Goal: Navigation & Orientation: Find specific page/section

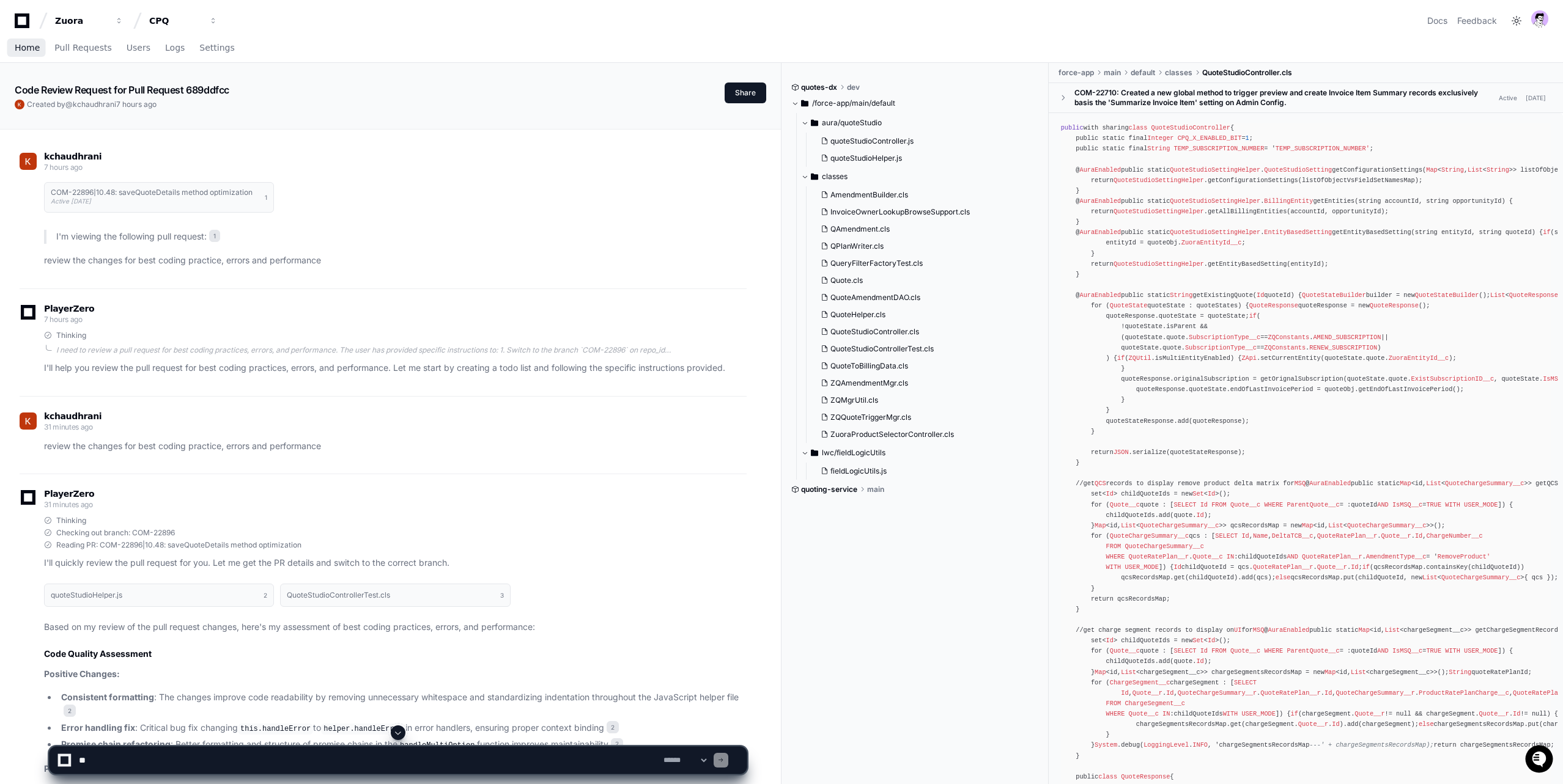
click at [24, 48] on span "Home" at bounding box center [27, 48] width 25 height 7
